Goal: Information Seeking & Learning: Learn about a topic

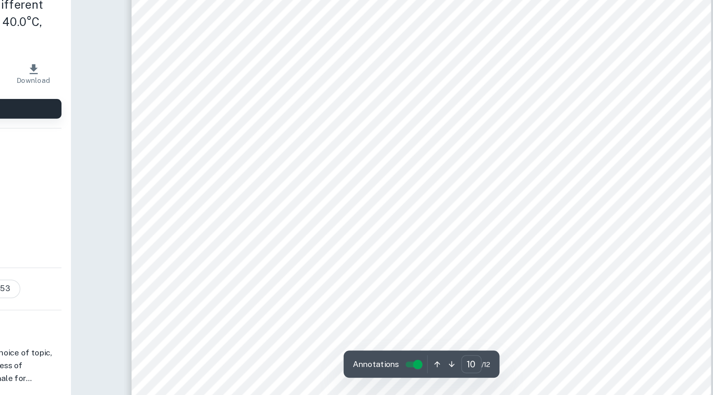
scroll to position [5551, 0]
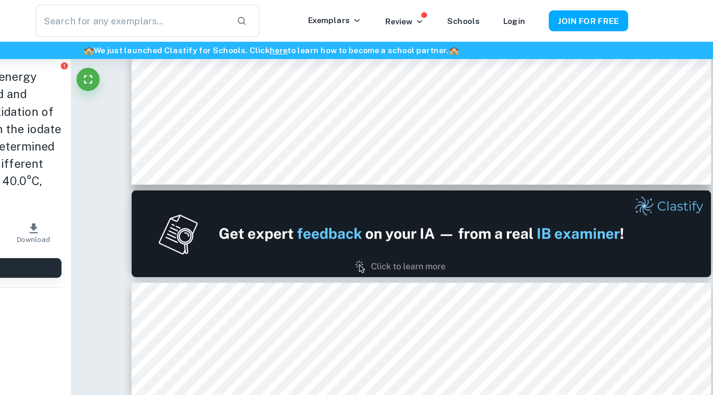
type input "1"
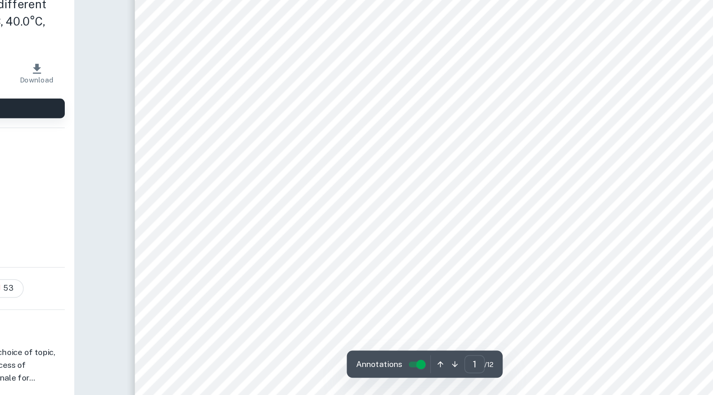
scroll to position [93, 0]
